Goal: Task Accomplishment & Management: Use online tool/utility

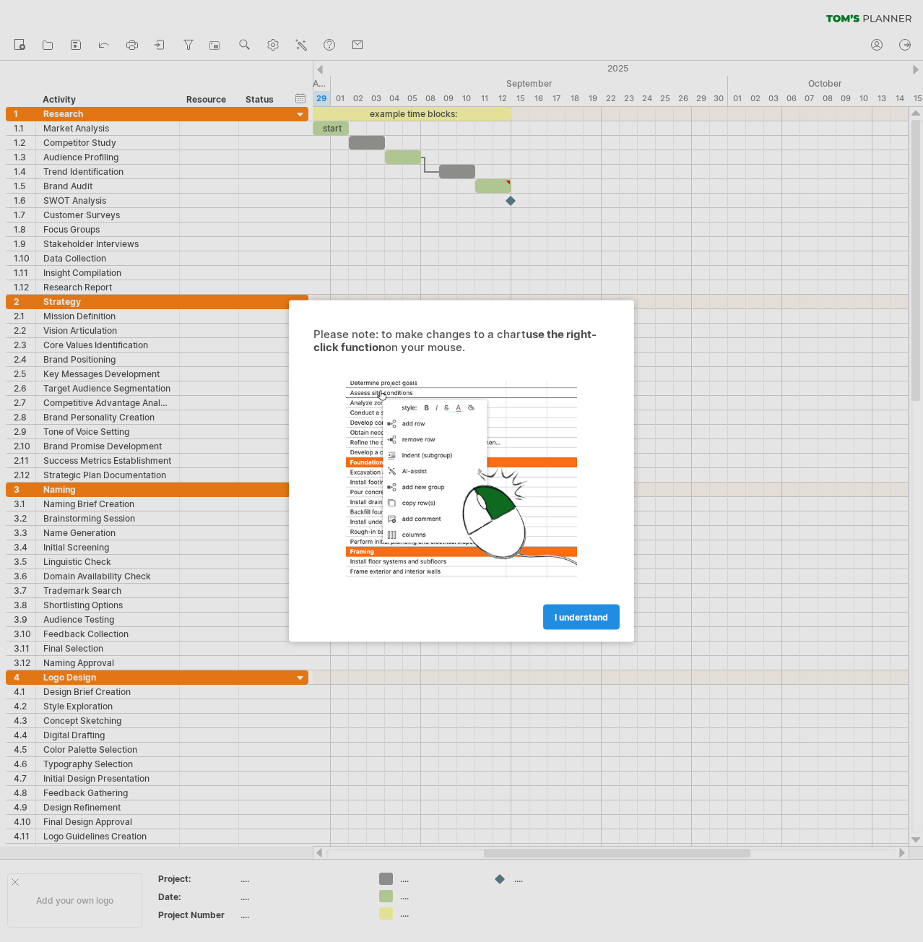
click at [577, 616] on span "I understand" at bounding box center [581, 617] width 53 height 11
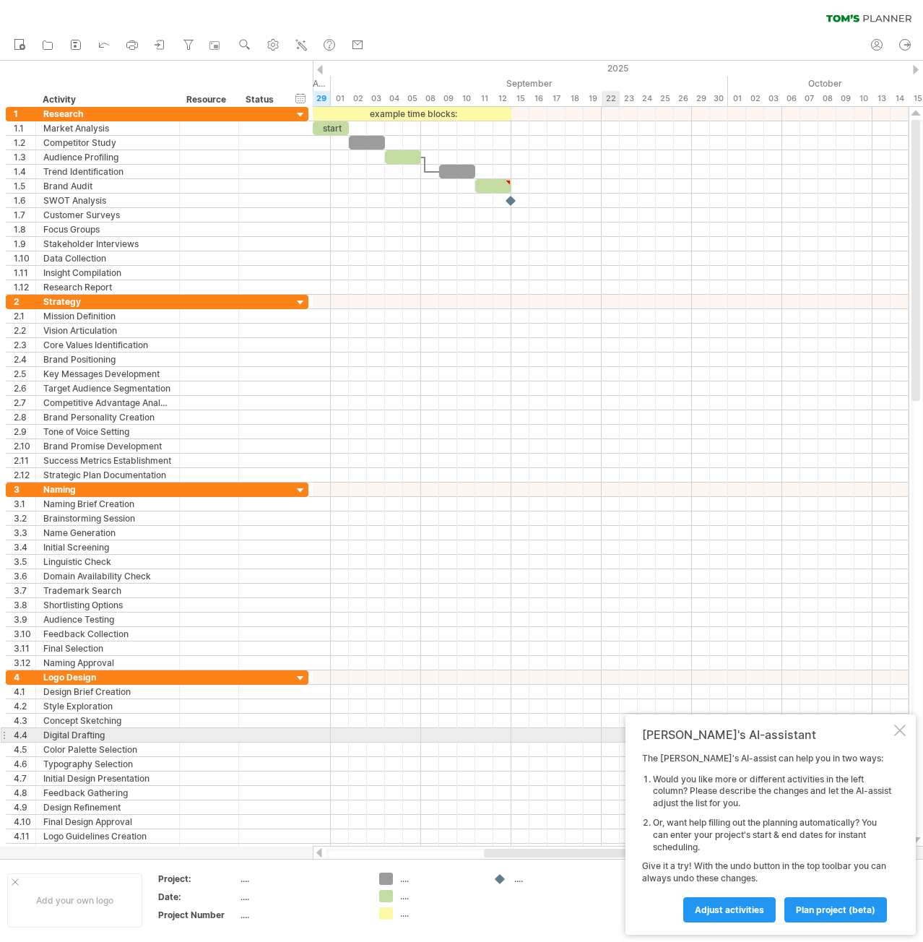
click at [902, 735] on div at bounding box center [900, 731] width 12 height 12
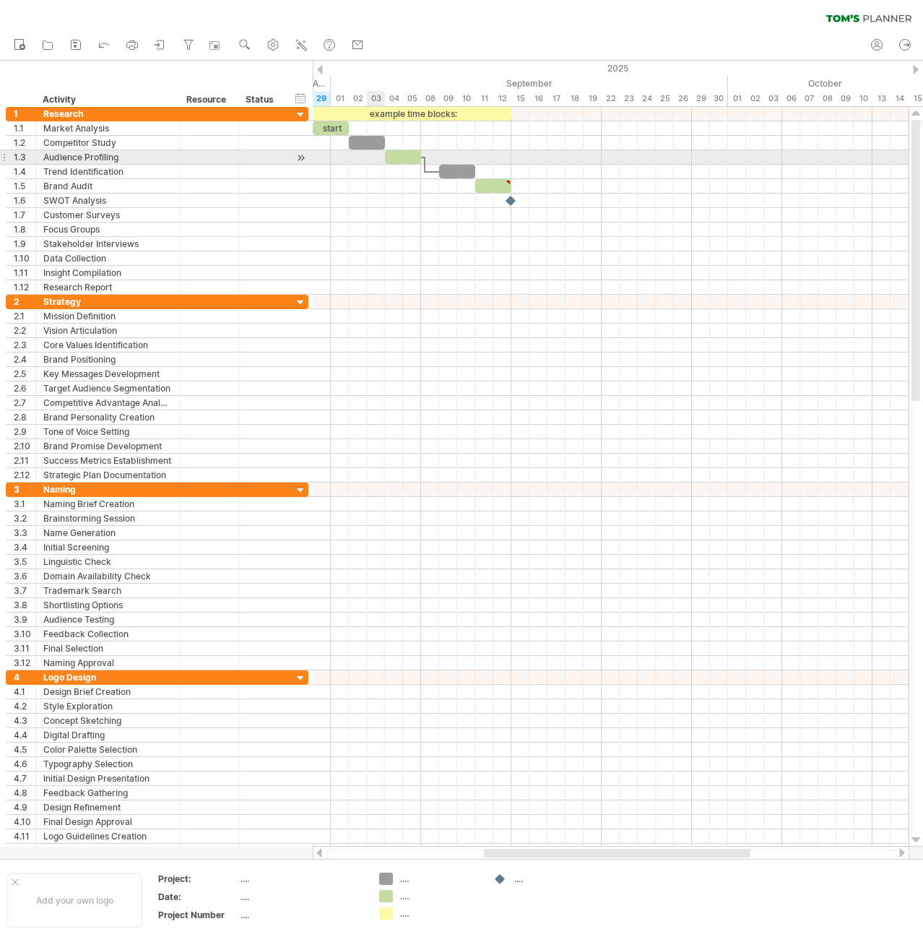
click at [371, 153] on div at bounding box center [611, 157] width 596 height 14
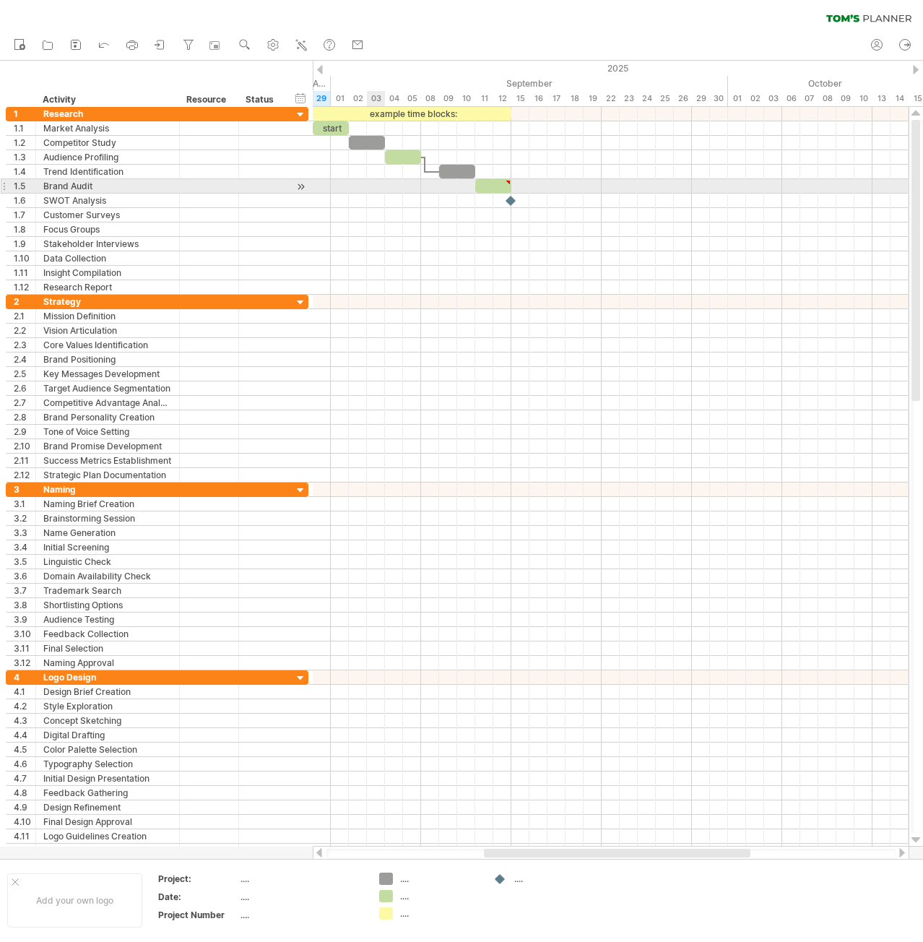
click at [374, 194] on div at bounding box center [611, 201] width 596 height 14
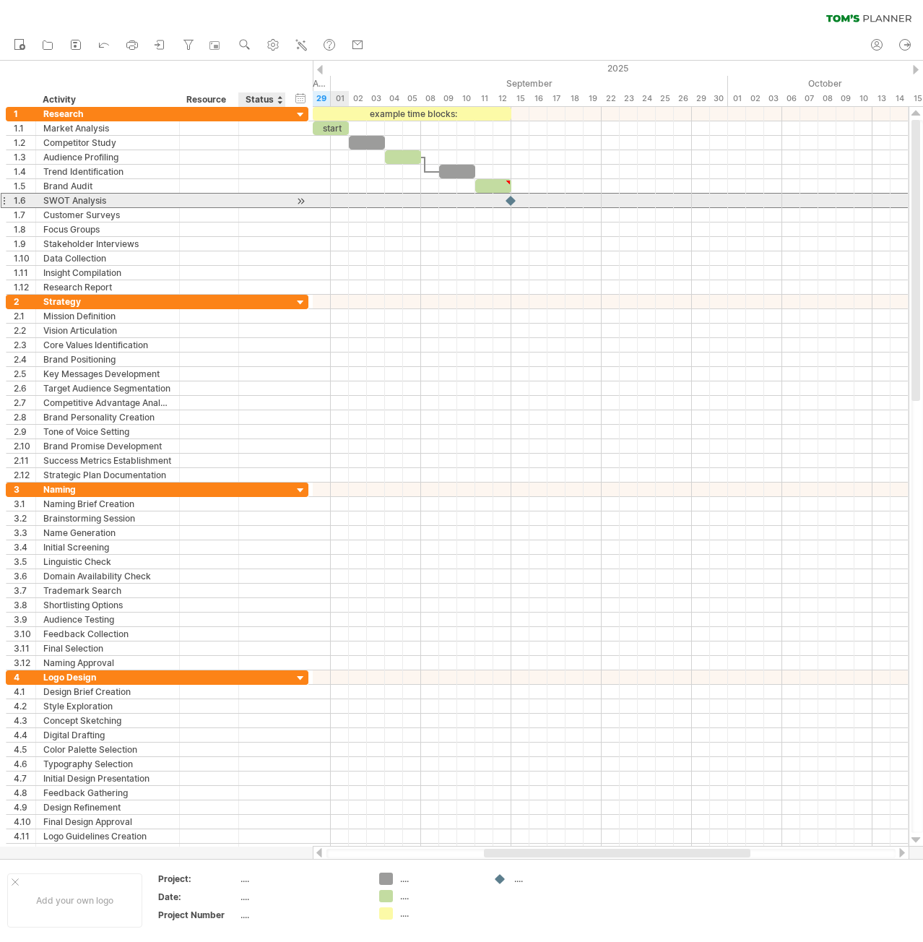
click at [267, 198] on div at bounding box center [262, 201] width 32 height 14
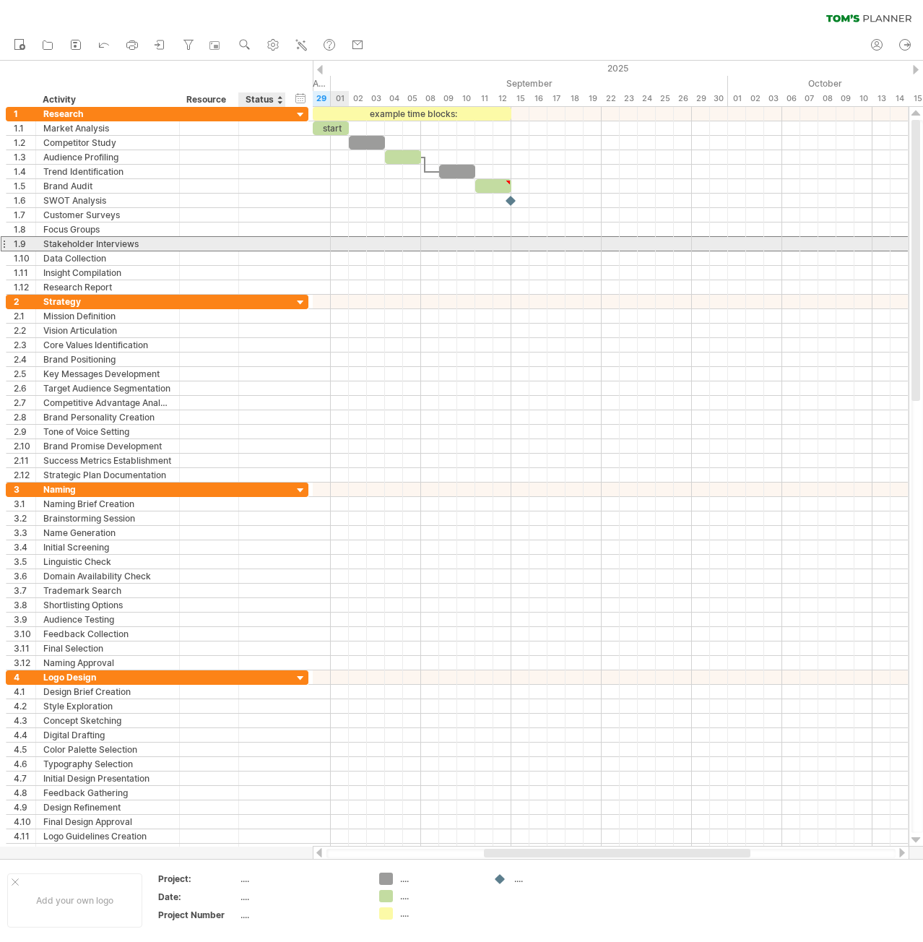
click at [264, 248] on div at bounding box center [262, 244] width 32 height 14
click at [184, 239] on div at bounding box center [209, 244] width 59 height 14
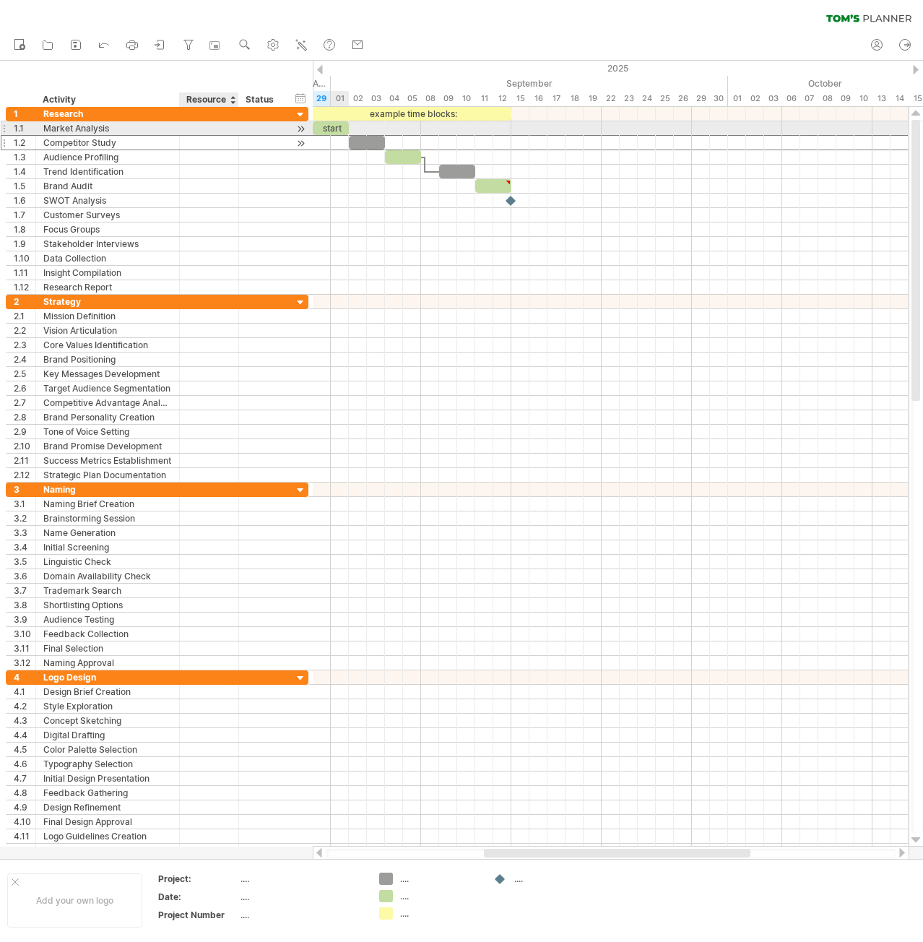
click at [203, 136] on div at bounding box center [209, 143] width 44 height 14
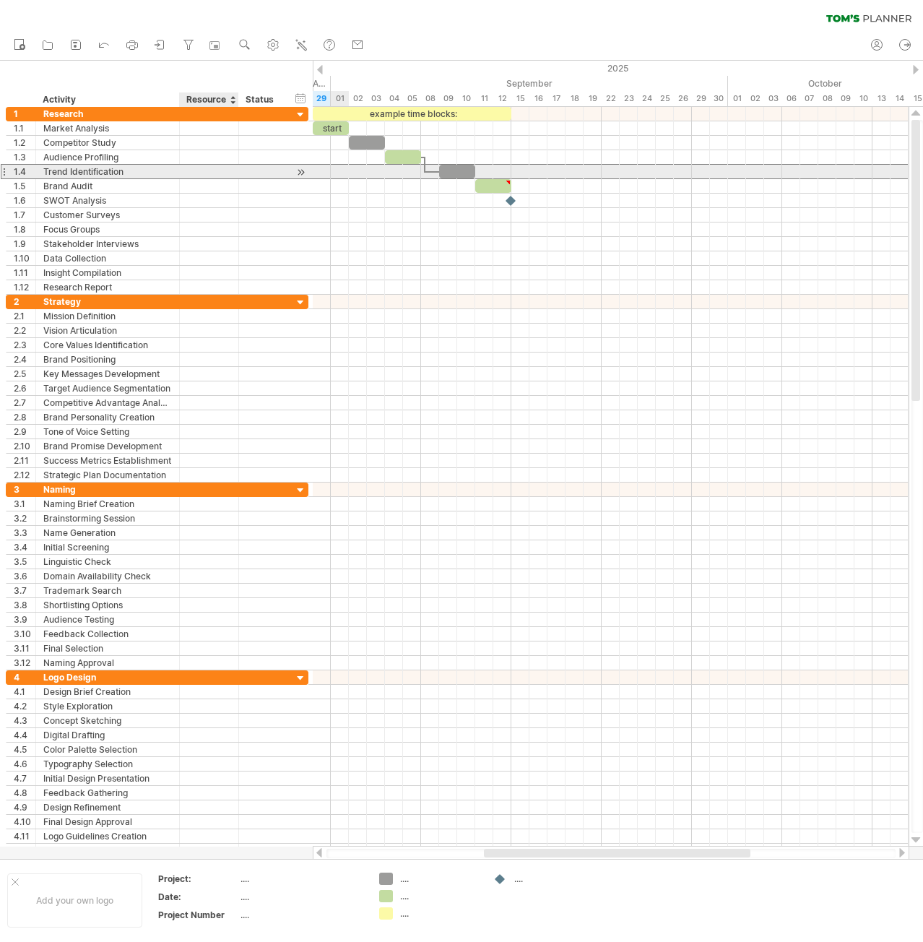
click at [209, 170] on div at bounding box center [209, 172] width 44 height 14
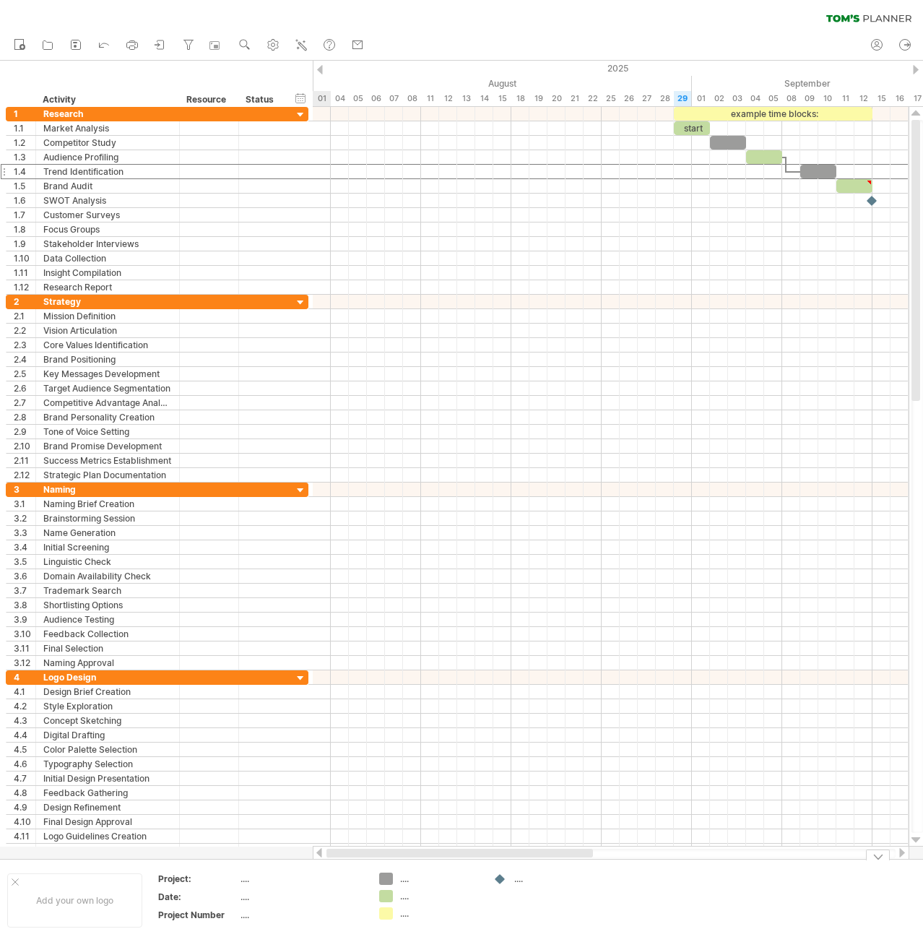
drag, startPoint x: 517, startPoint y: 857, endPoint x: 344, endPoint y: 865, distance: 173.6
click at [344, 865] on div "Trying to reach [DOMAIN_NAME] Connected again... 0% clear filter new 1" at bounding box center [461, 471] width 923 height 942
